Goal: Check status: Check status

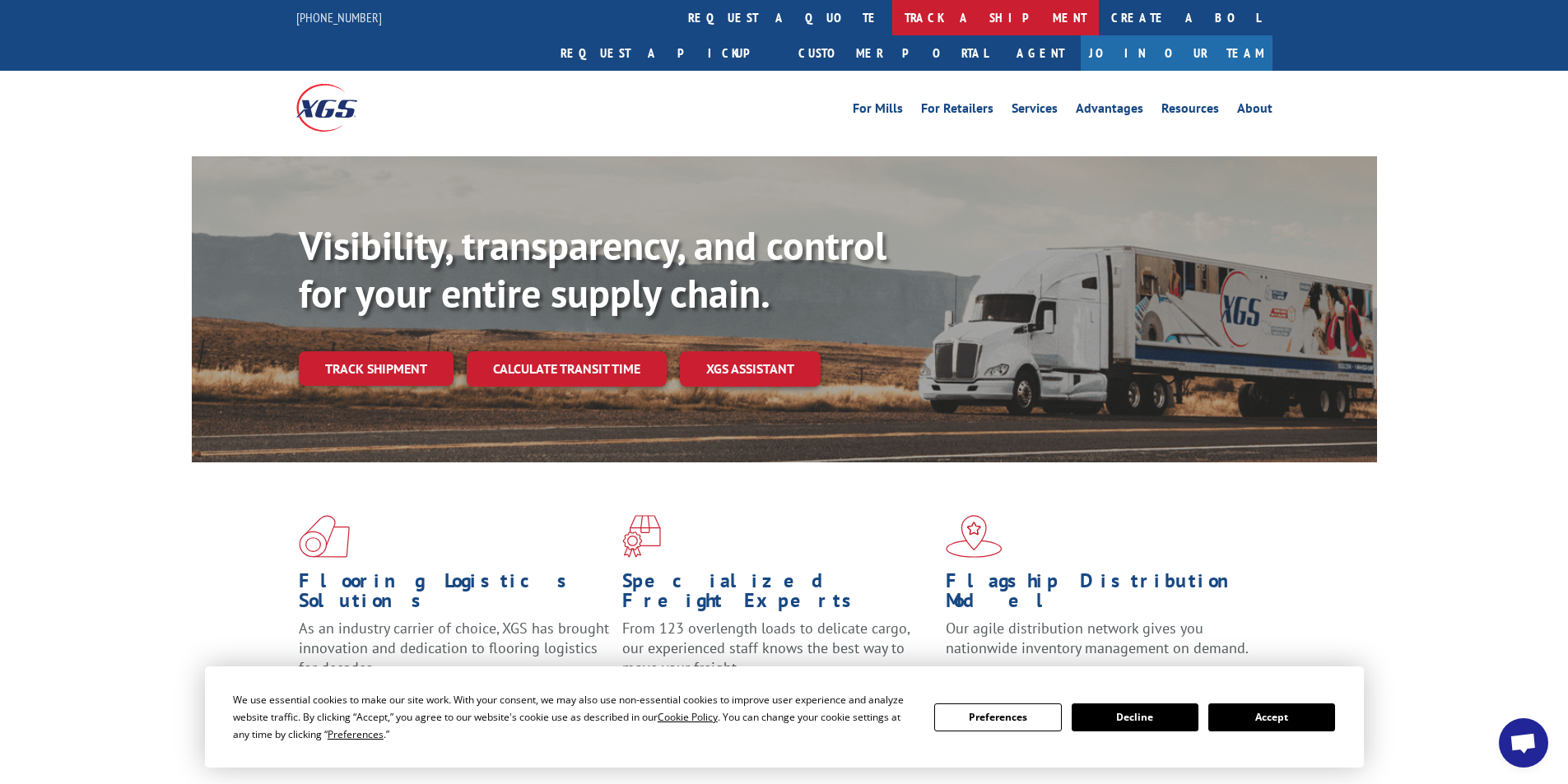
click at [892, 15] on link "track a shipment" at bounding box center [995, 17] width 206 height 35
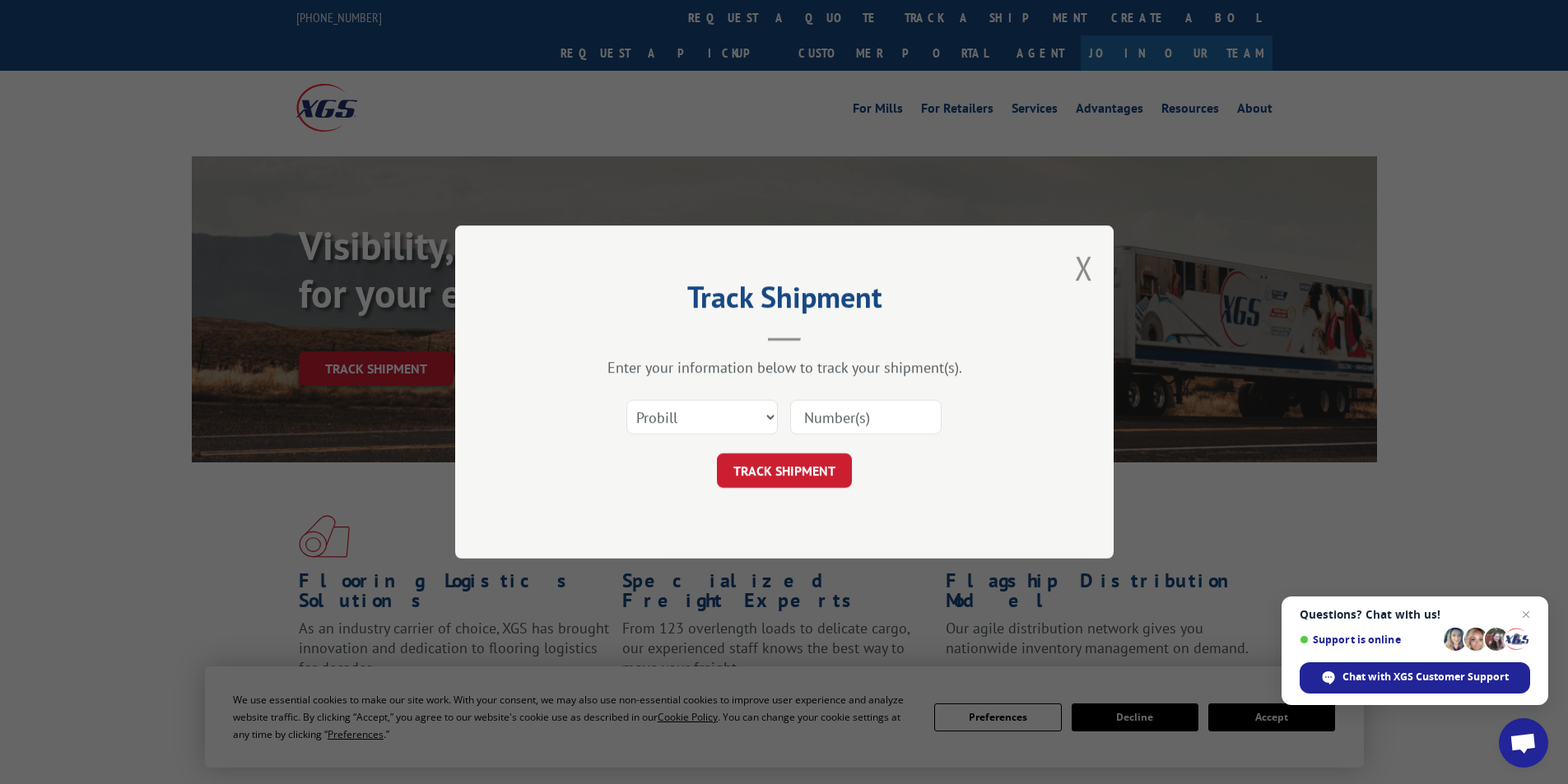
click at [843, 414] on input at bounding box center [865, 417] width 151 height 35
paste input "17095556"
type input "17095556"
click at [790, 465] on button "TRACK SHIPMENT" at bounding box center [784, 471] width 135 height 35
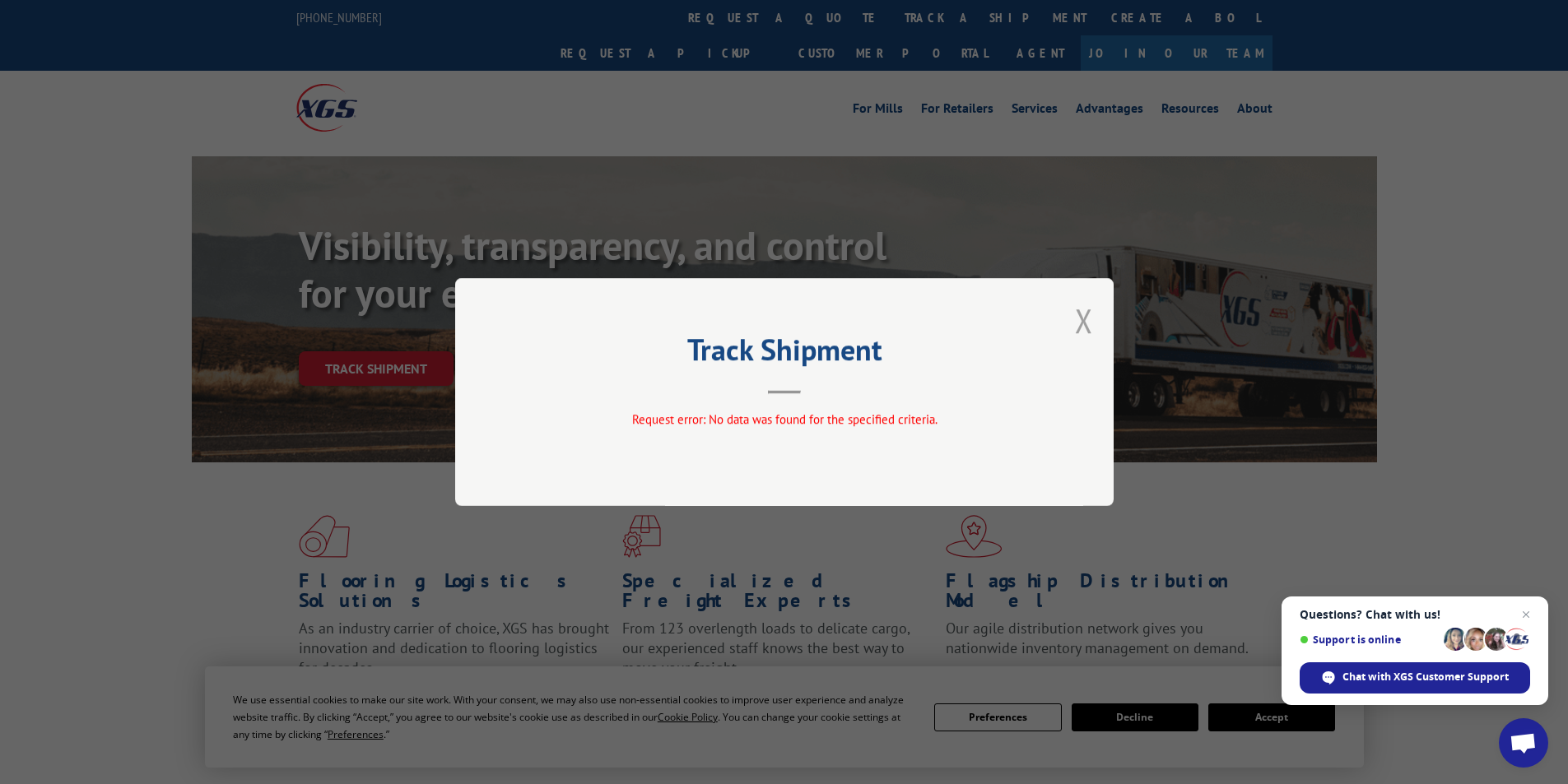
drag, startPoint x: 1082, startPoint y: 314, endPoint x: 1059, endPoint y: 334, distance: 30.5
click at [1080, 318] on button "Close modal" at bounding box center [1083, 320] width 18 height 43
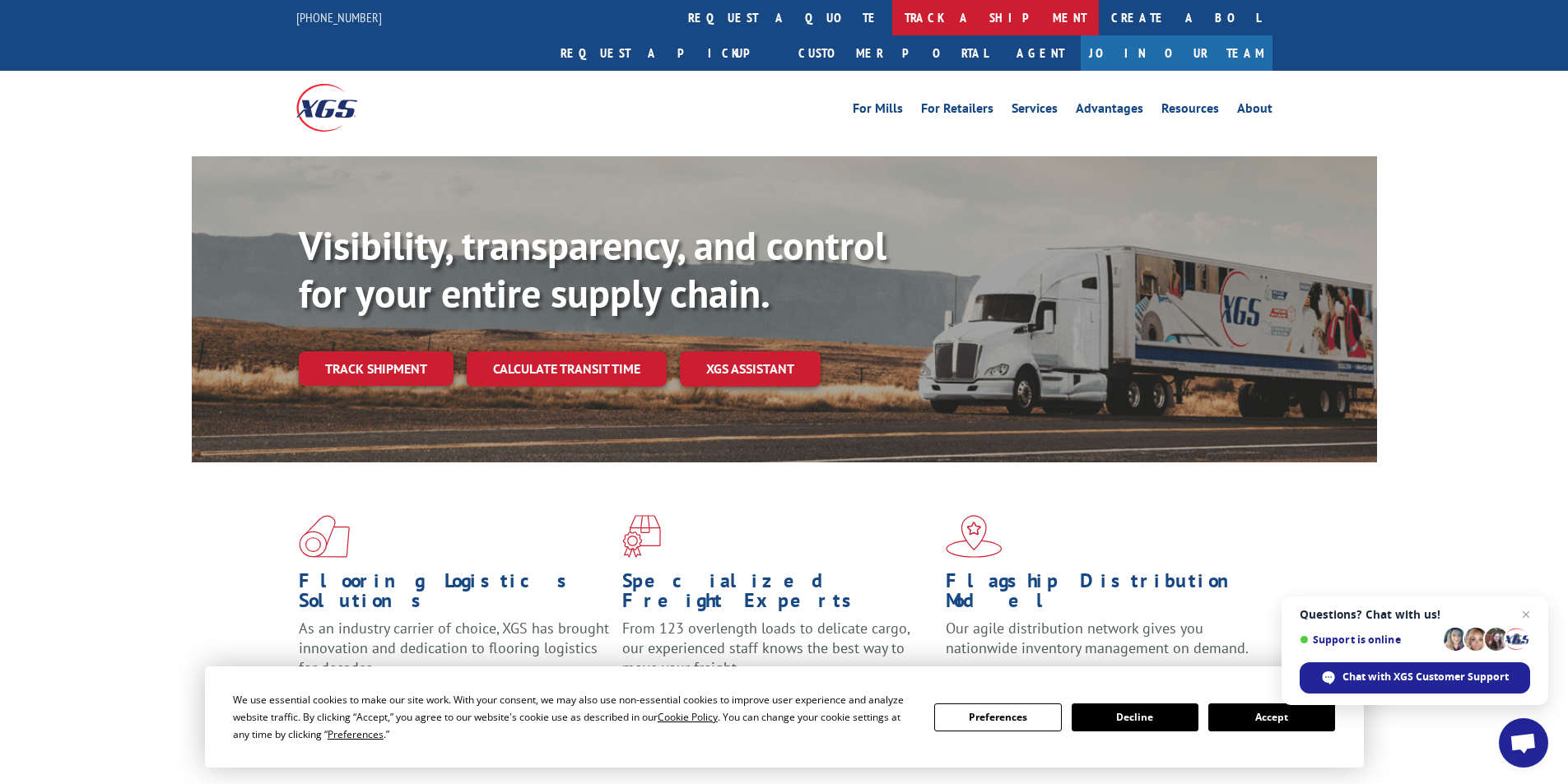
click at [892, 20] on link "track a shipment" at bounding box center [995, 17] width 206 height 35
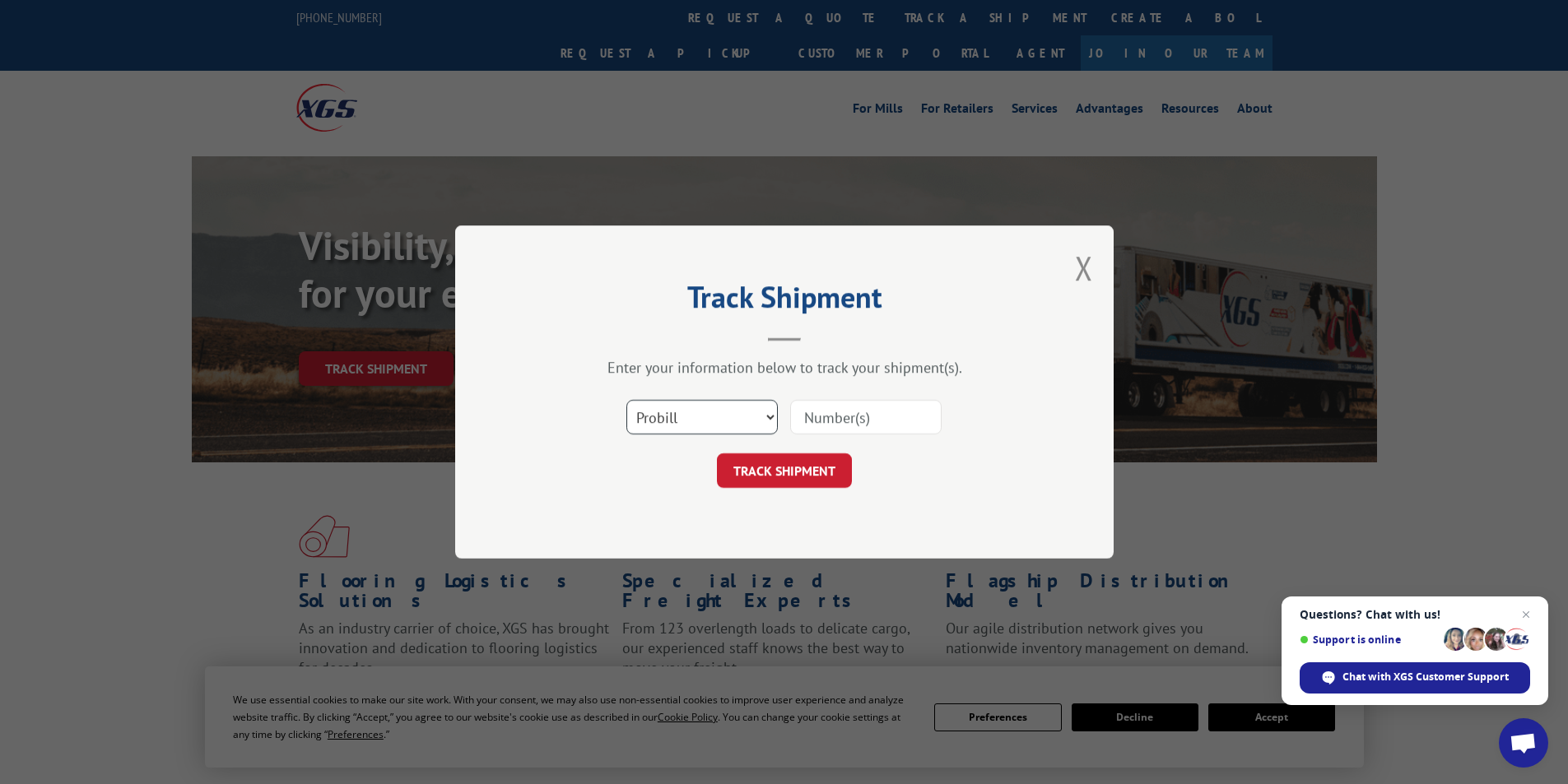
click at [670, 414] on select "Select category... Probill BOL PO" at bounding box center [701, 417] width 151 height 35
select select "bol"
click at [626, 400] on select "Select category... Probill BOL PO" at bounding box center [701, 417] width 151 height 35
click at [849, 420] on input at bounding box center [865, 417] width 151 height 35
paste input "A04943576"
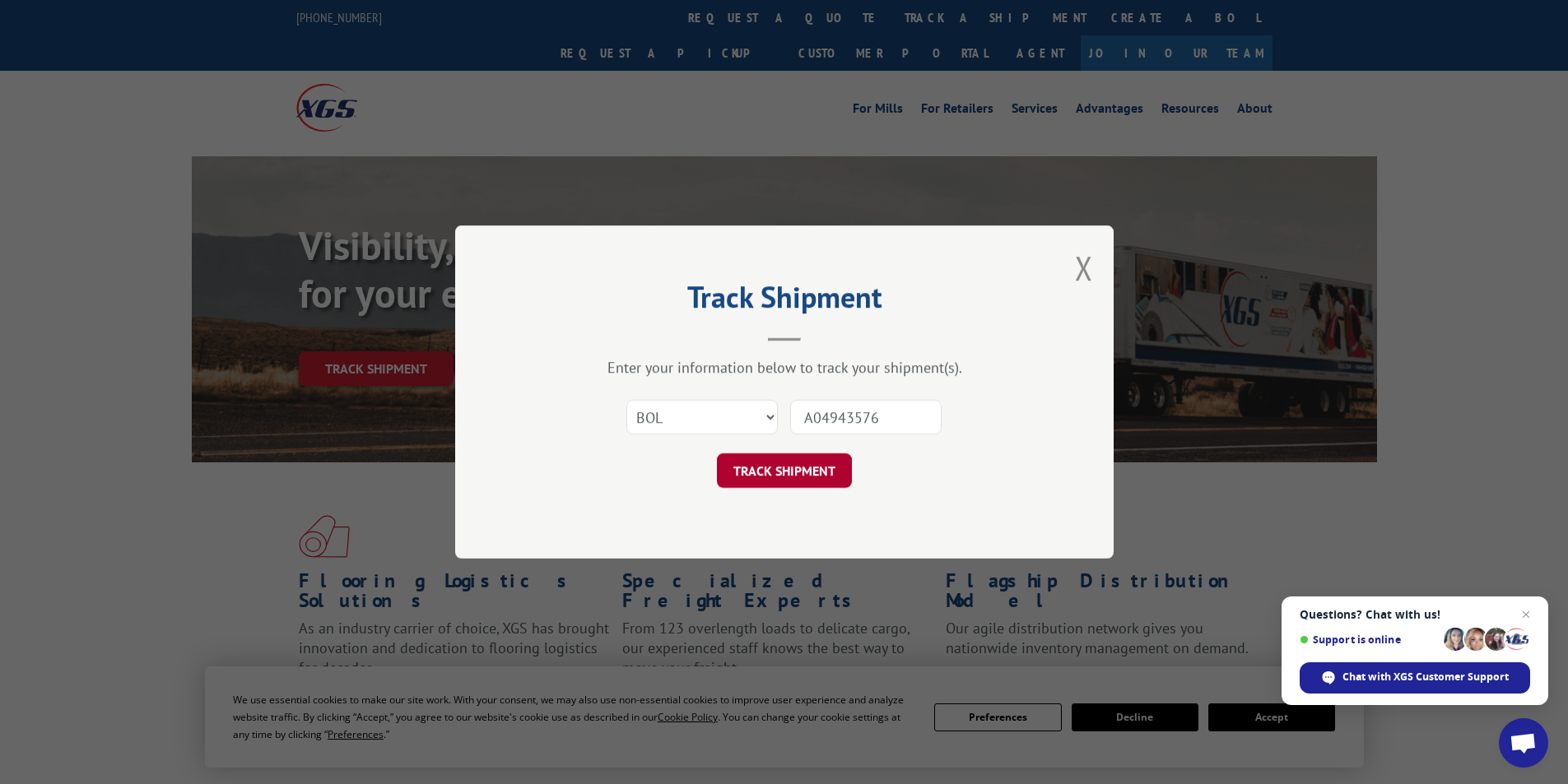
type input "A04943576"
click at [800, 469] on button "TRACK SHIPMENT" at bounding box center [784, 471] width 135 height 35
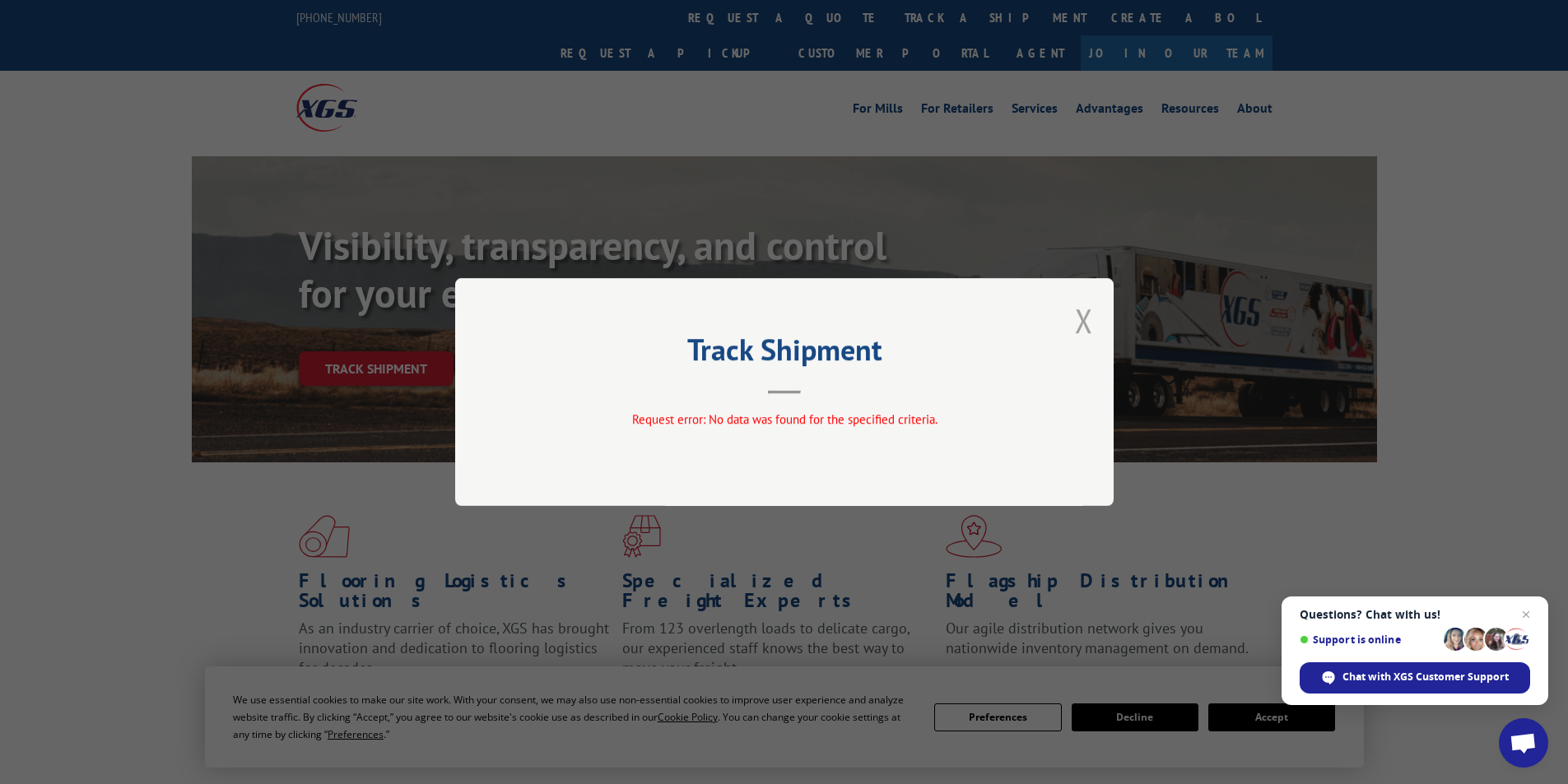
click at [1081, 316] on button "Close modal" at bounding box center [1083, 320] width 18 height 43
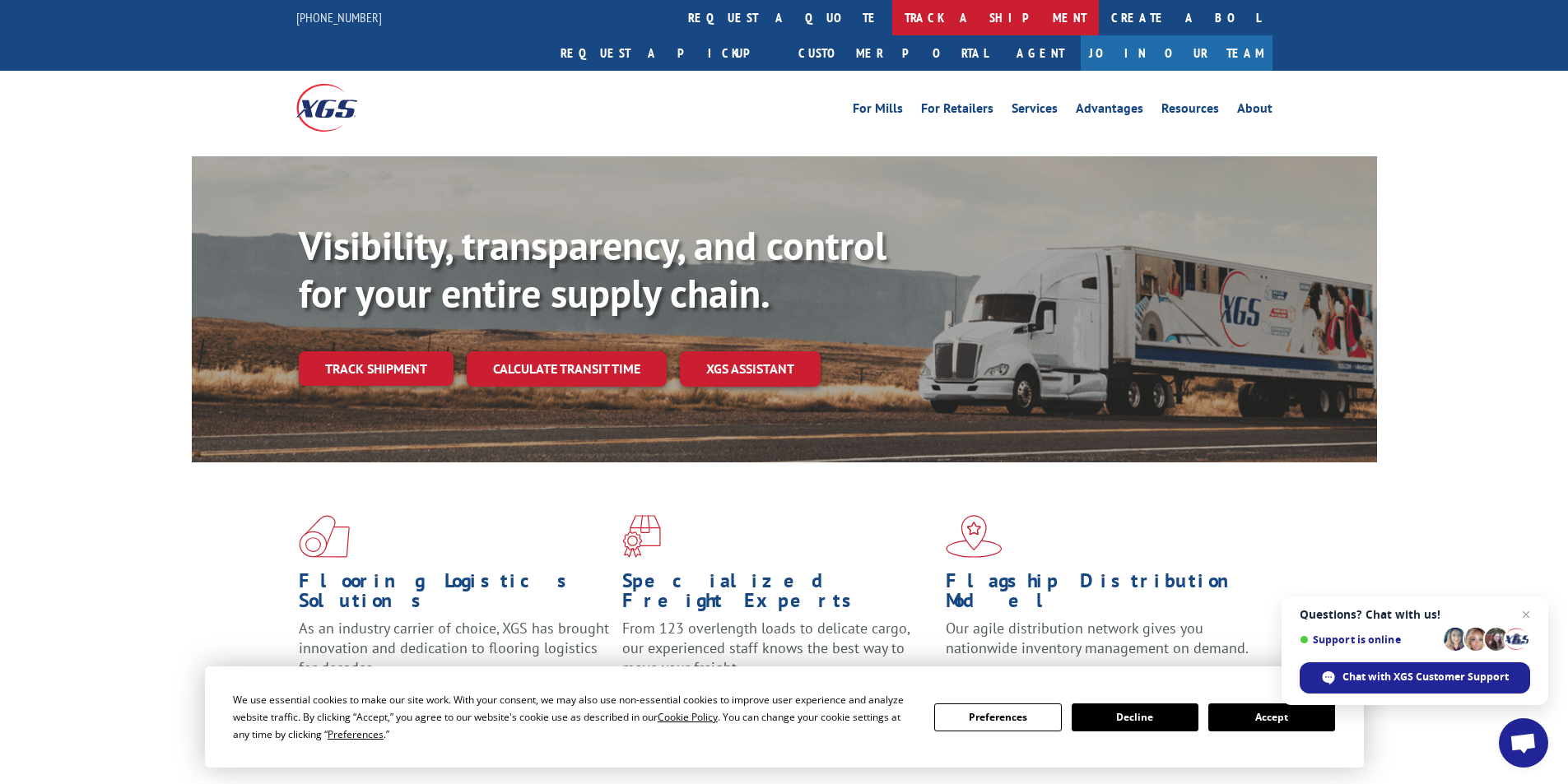
click at [892, 8] on link "track a shipment" at bounding box center [995, 17] width 206 height 35
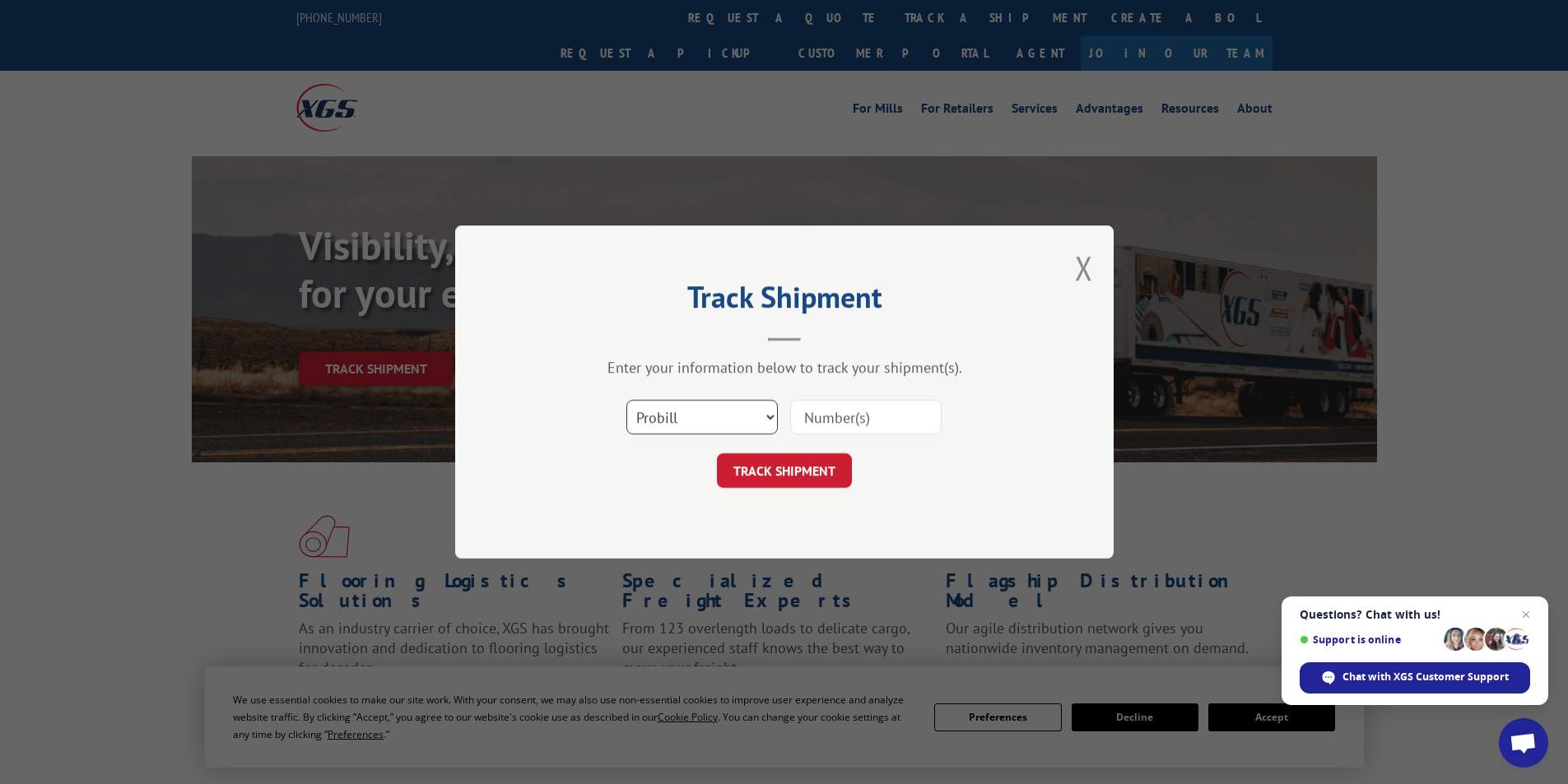
click at [676, 420] on select "Select category... Probill BOL PO" at bounding box center [701, 417] width 151 height 35
select select "bol"
click at [626, 400] on select "Select category... Probill BOL PO" at bounding box center [701, 417] width 151 height 35
click at [834, 402] on input at bounding box center [865, 417] width 151 height 35
paste input "A04943576"
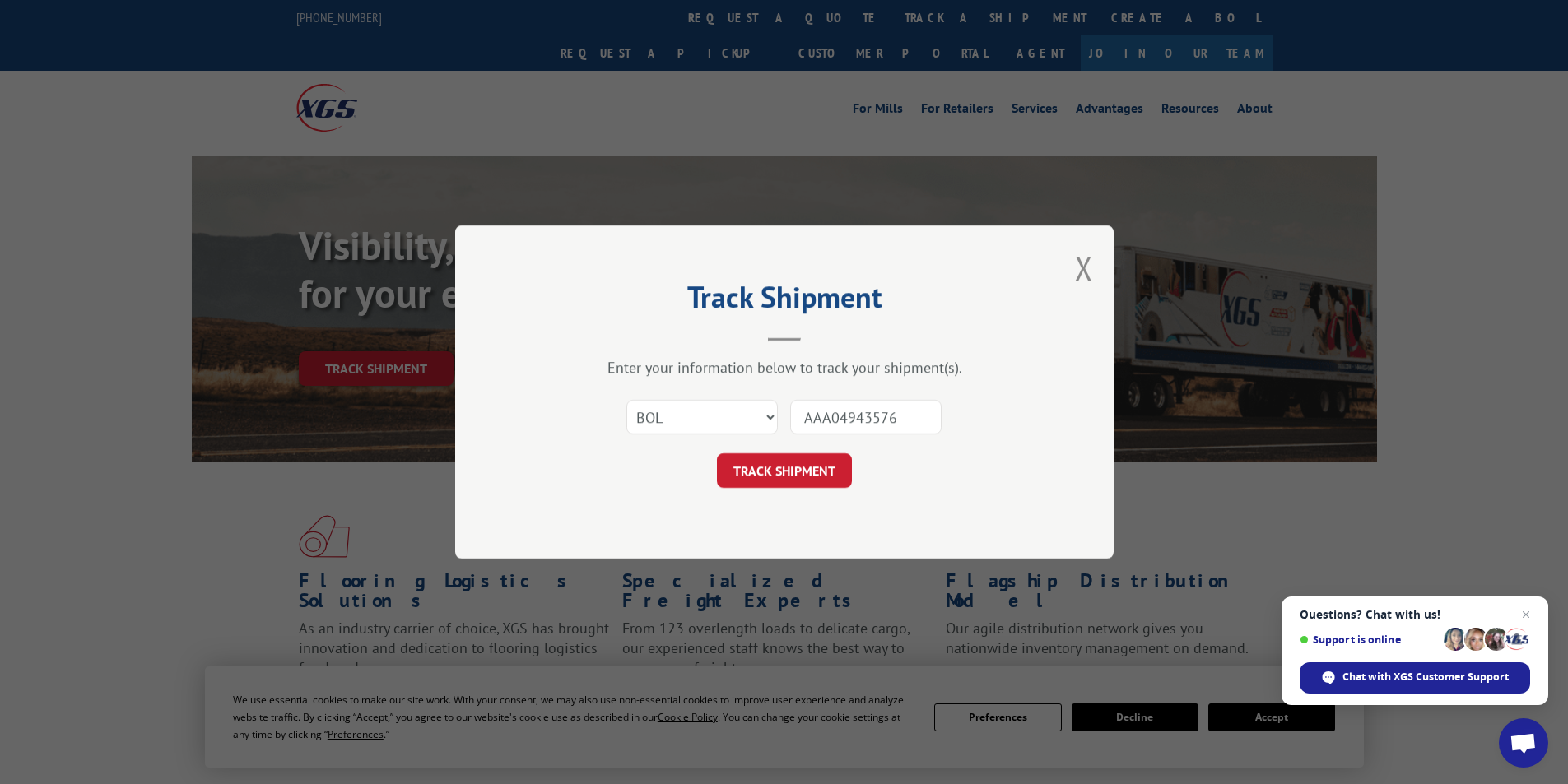
click at [828, 415] on input "AAA04943576" at bounding box center [865, 417] width 151 height 35
type input "AA04943576"
click at [832, 471] on button "TRACK SHIPMENT" at bounding box center [784, 471] width 135 height 35
